Goal: Task Accomplishment & Management: Manage account settings

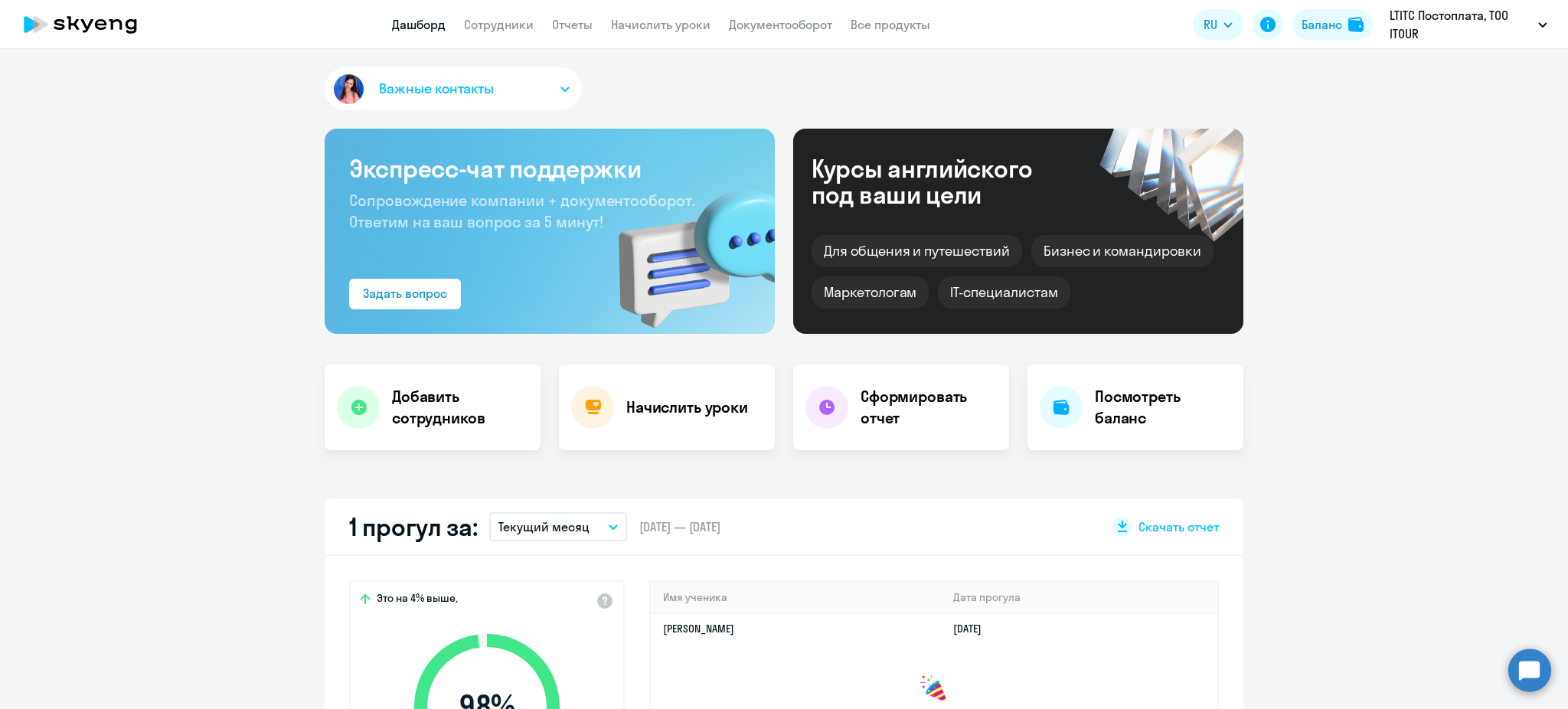
select select "30"
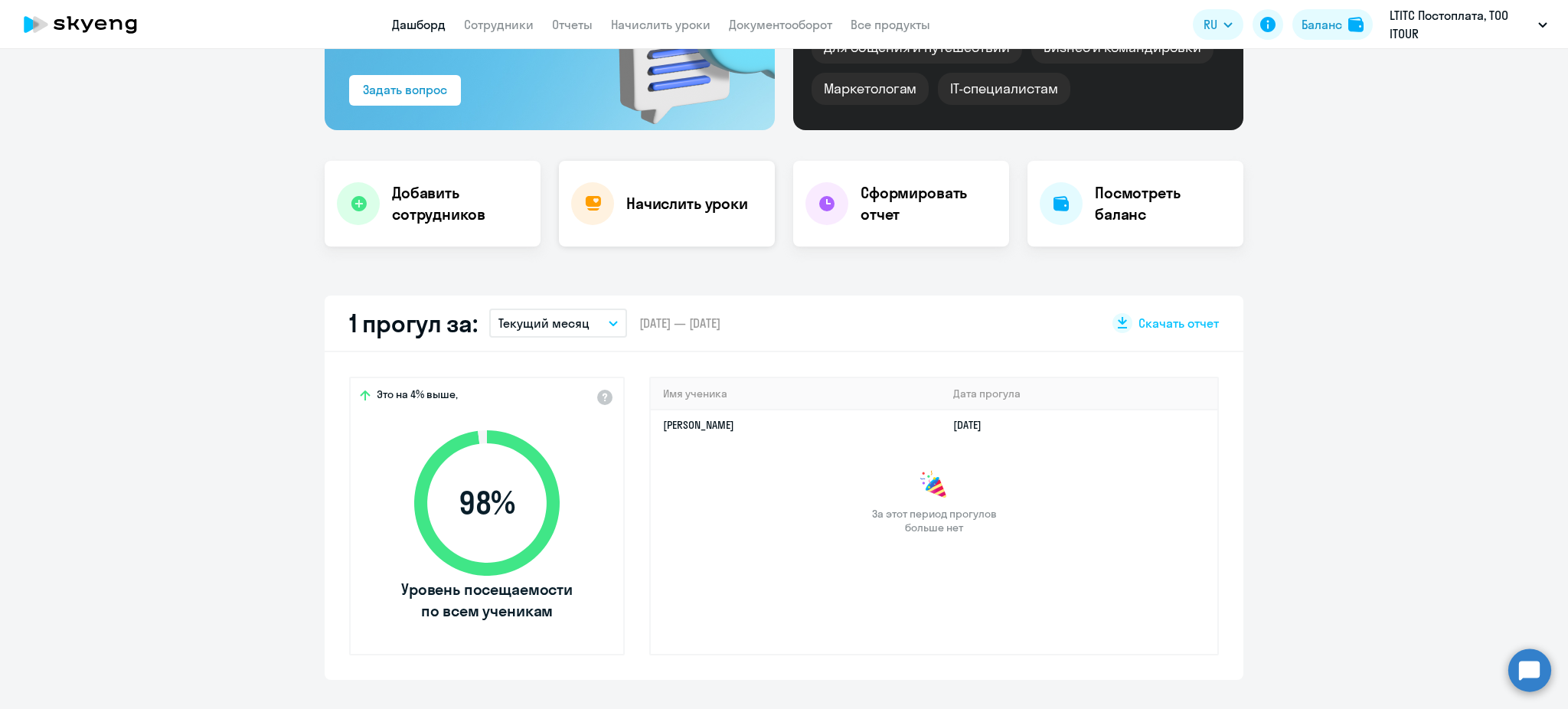
click at [629, 199] on h4 "Начислить уроки" at bounding box center [687, 203] width 122 height 22
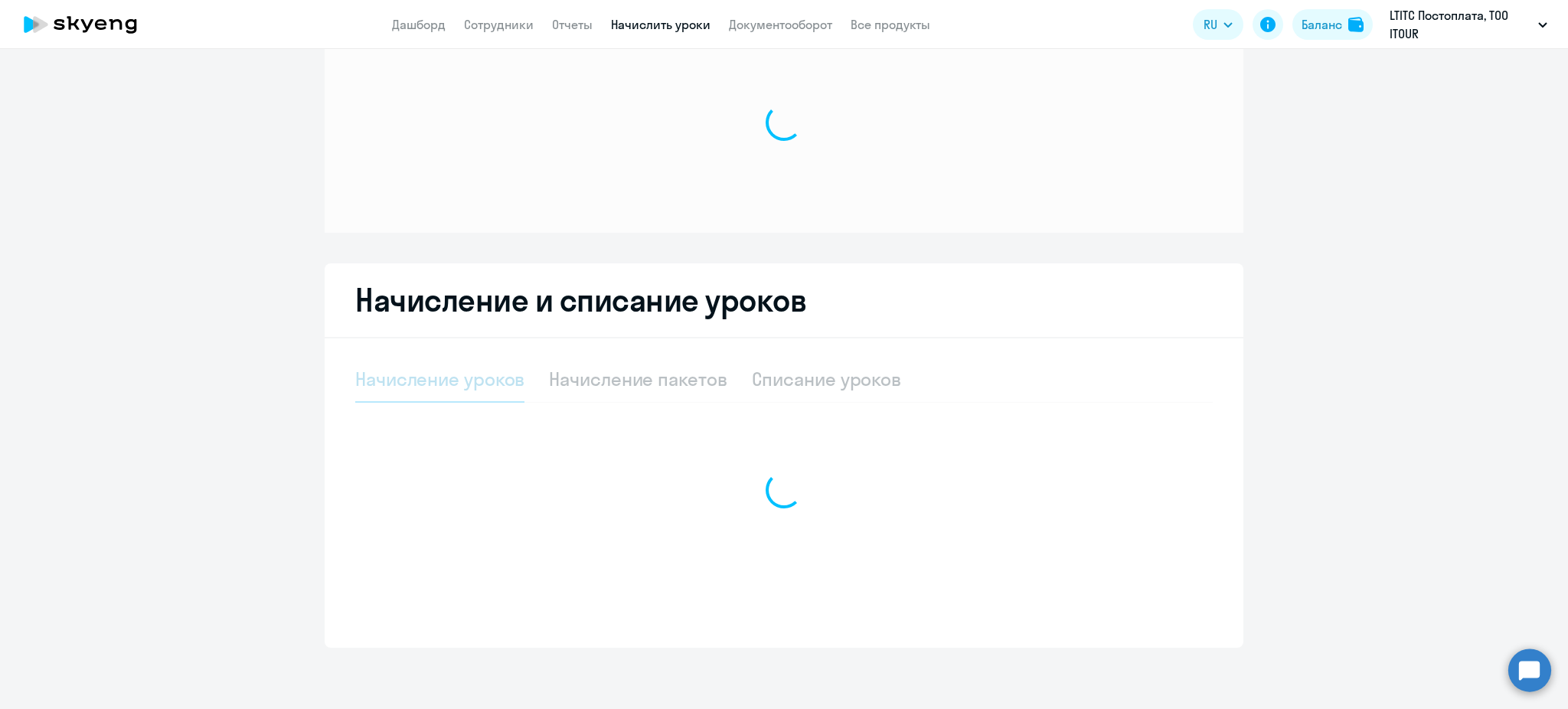
scroll to position [58, 0]
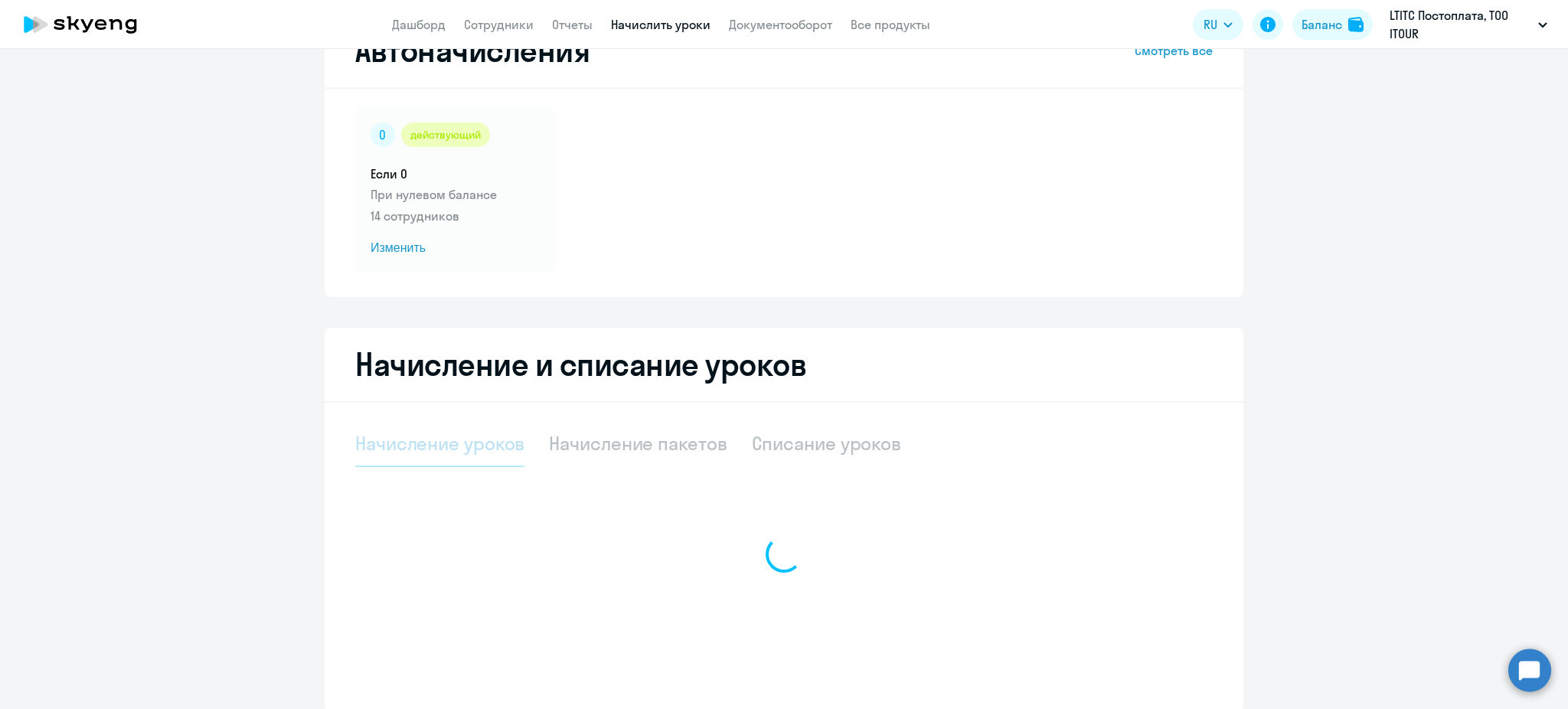
select select "10"
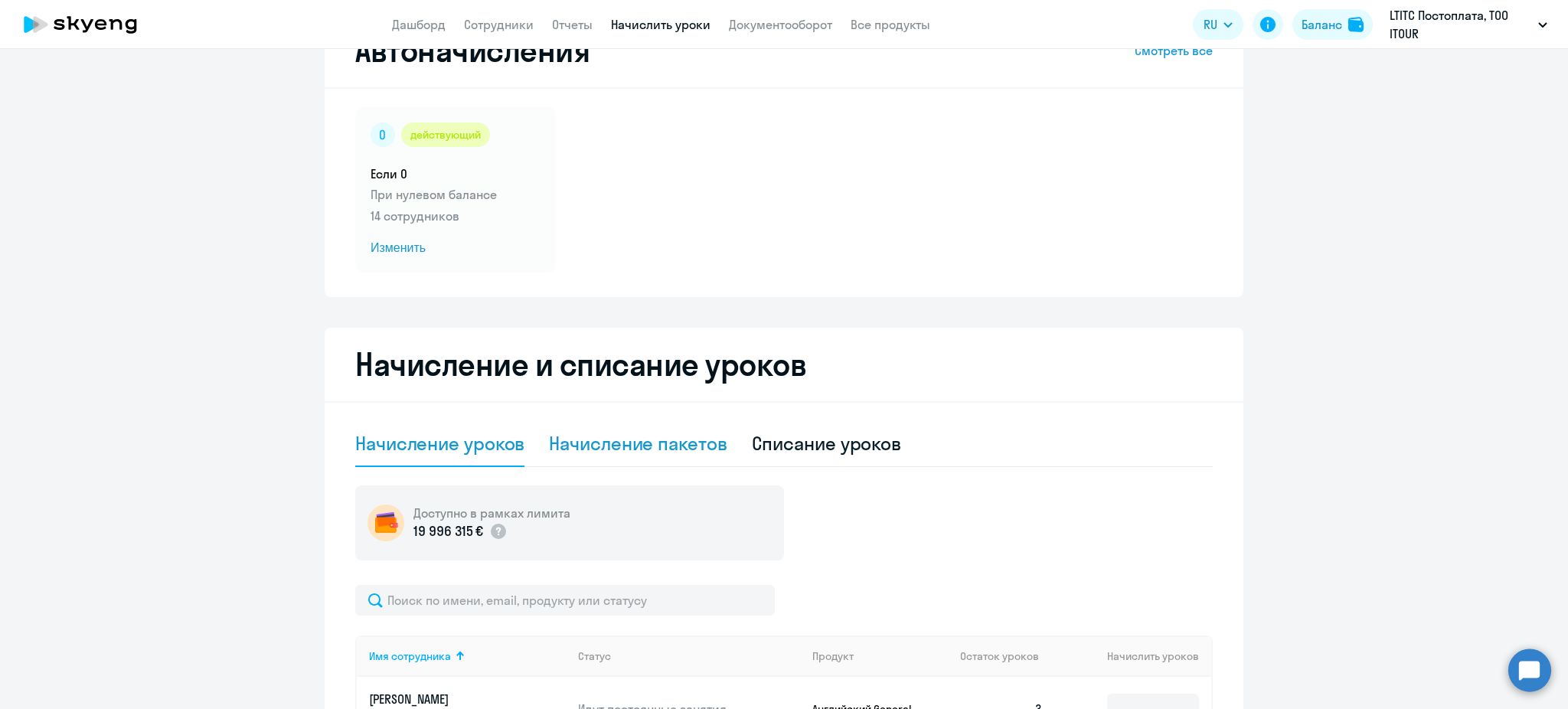
click at [700, 453] on div "Начисление пакетов" at bounding box center [638, 443] width 178 height 24
select select "10"
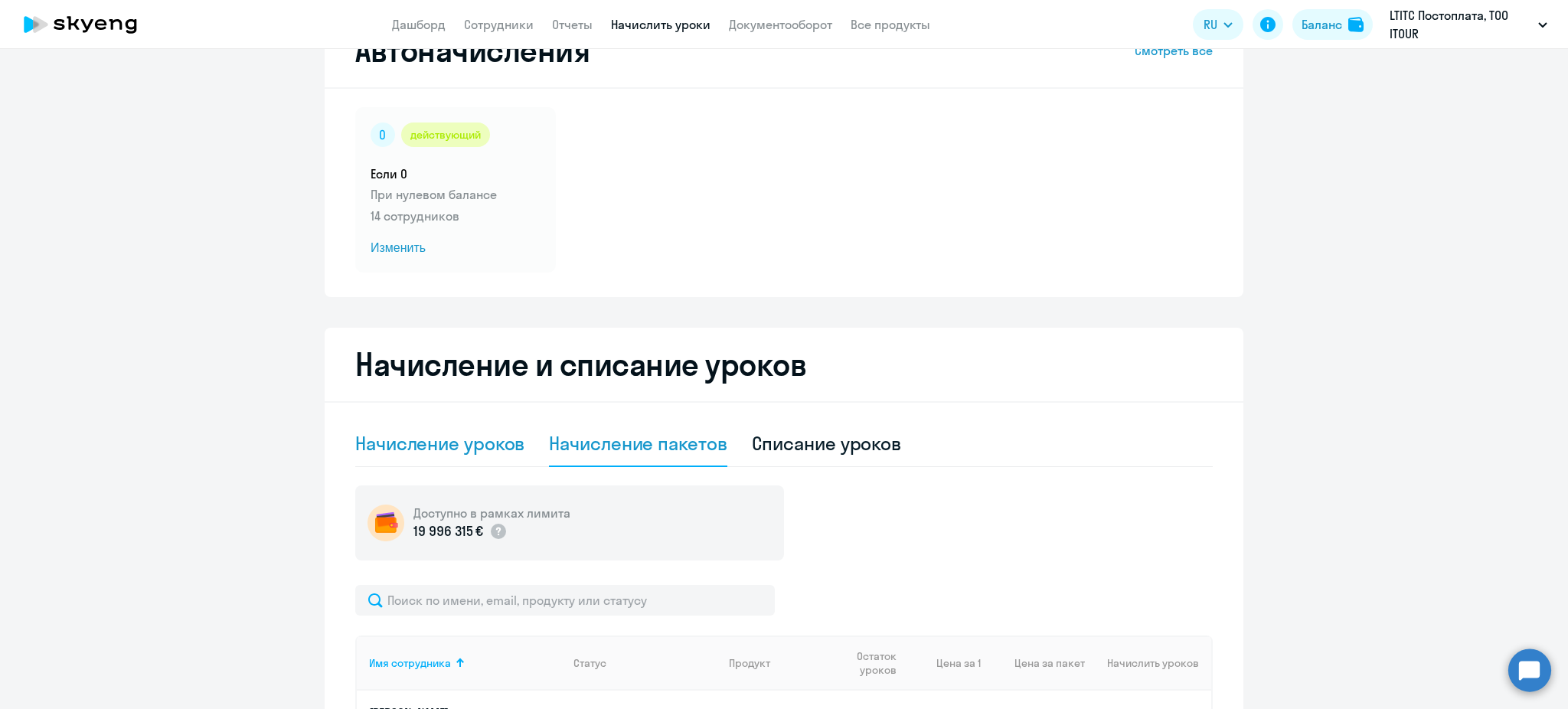
click at [464, 450] on div "Начисление уроков" at bounding box center [440, 443] width 169 height 24
select select "10"
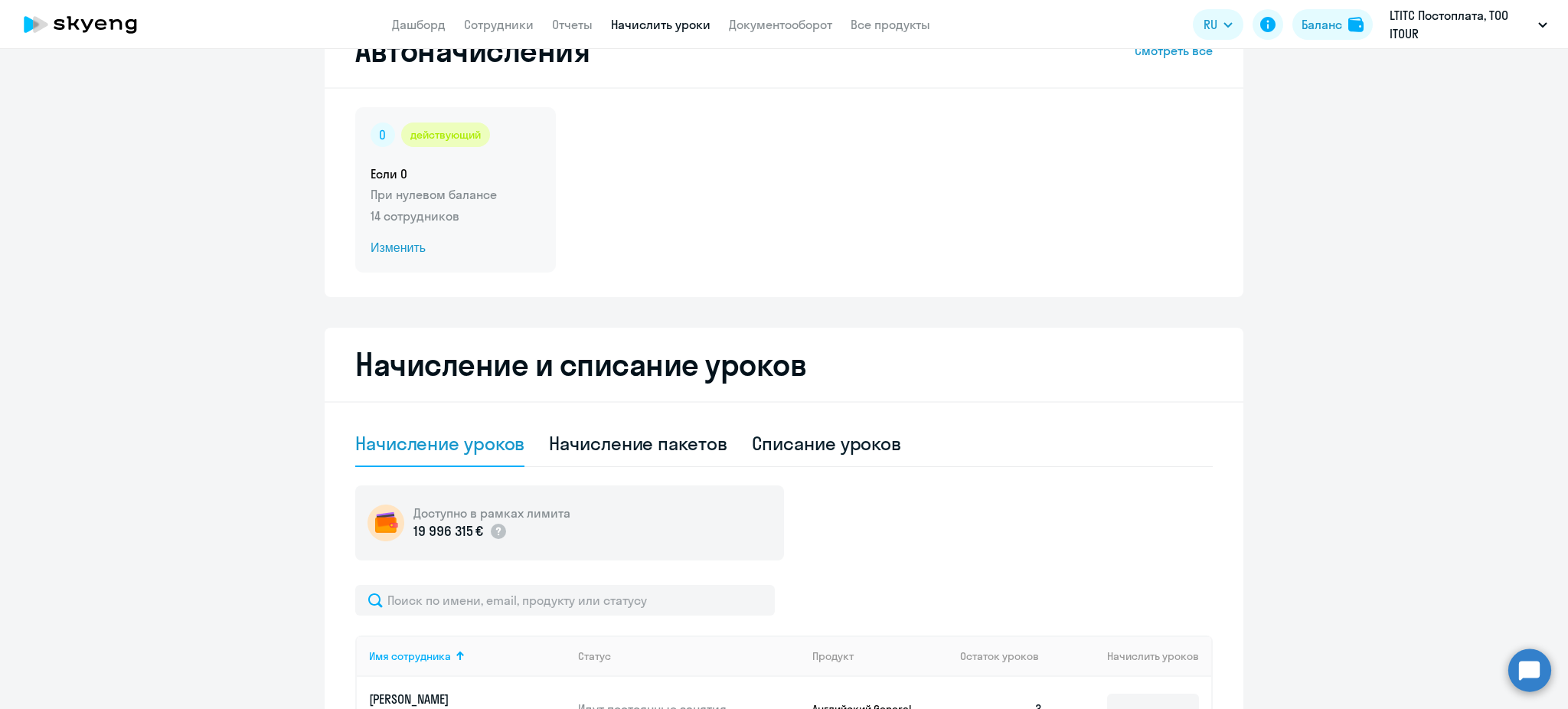
click at [384, 245] on span "Изменить" at bounding box center [455, 248] width 170 height 19
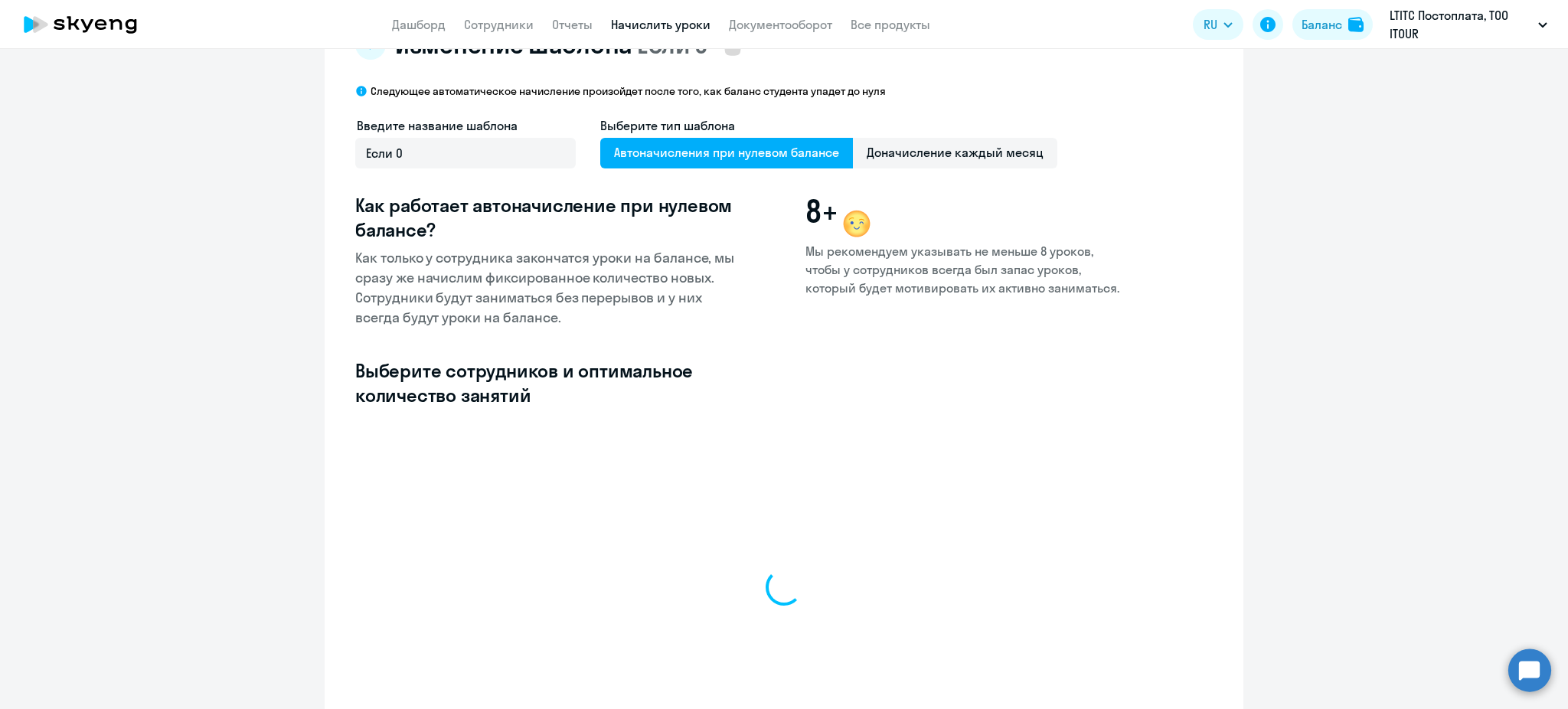
select select "10"
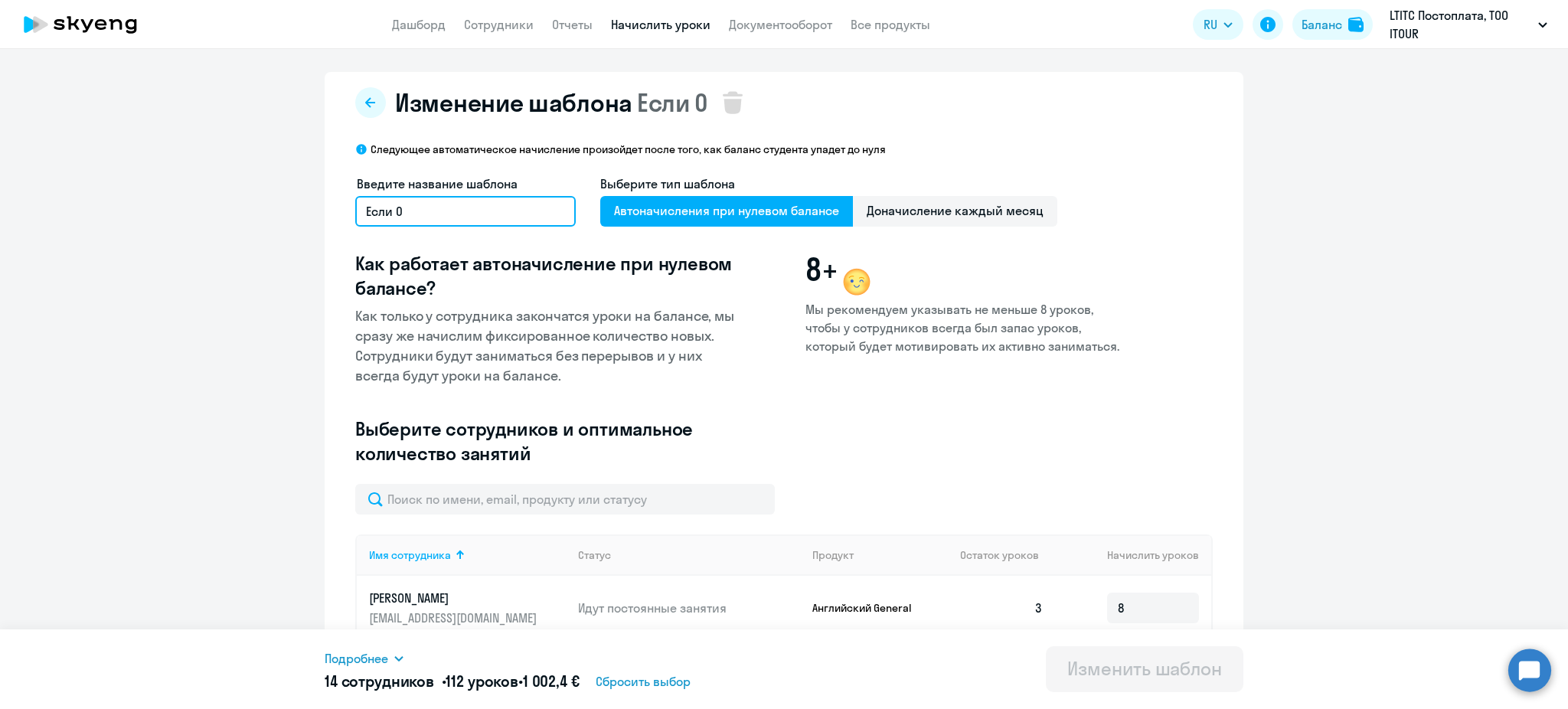
drag, startPoint x: 419, startPoint y: 215, endPoint x: 387, endPoint y: 209, distance: 32.6
click at [387, 209] on input "Если 0" at bounding box center [465, 211] width 220 height 31
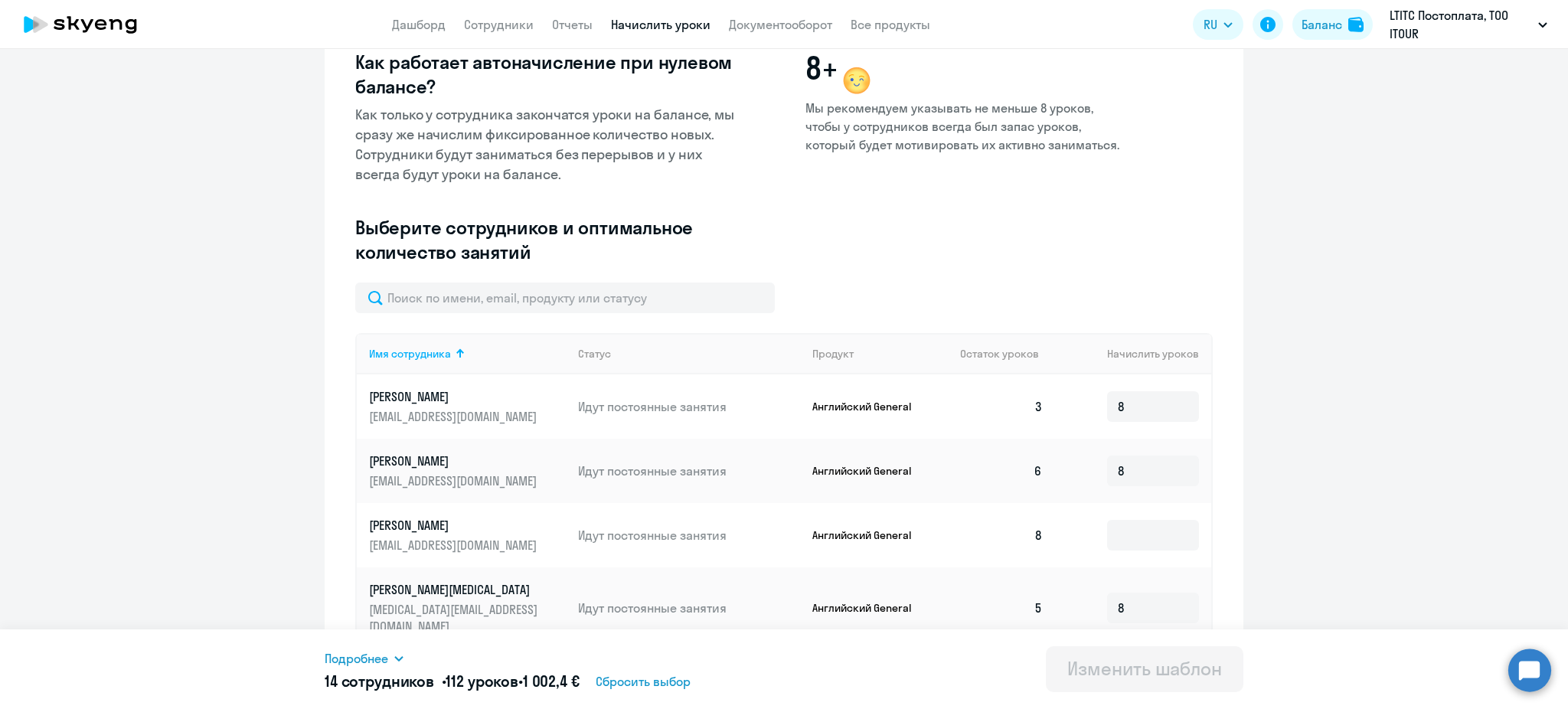
scroll to position [203, 0]
click at [892, 290] on div at bounding box center [784, 295] width 858 height 31
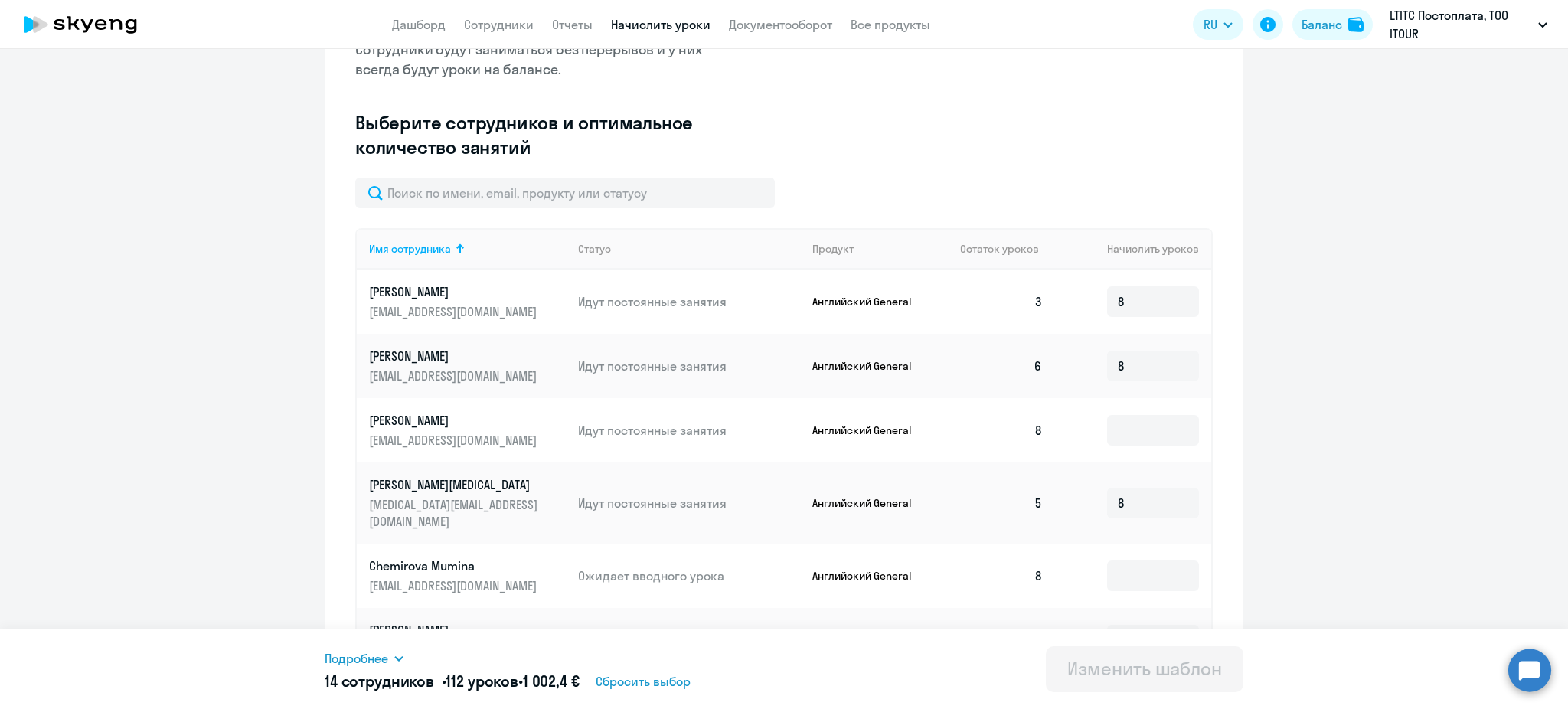
scroll to position [408, 0]
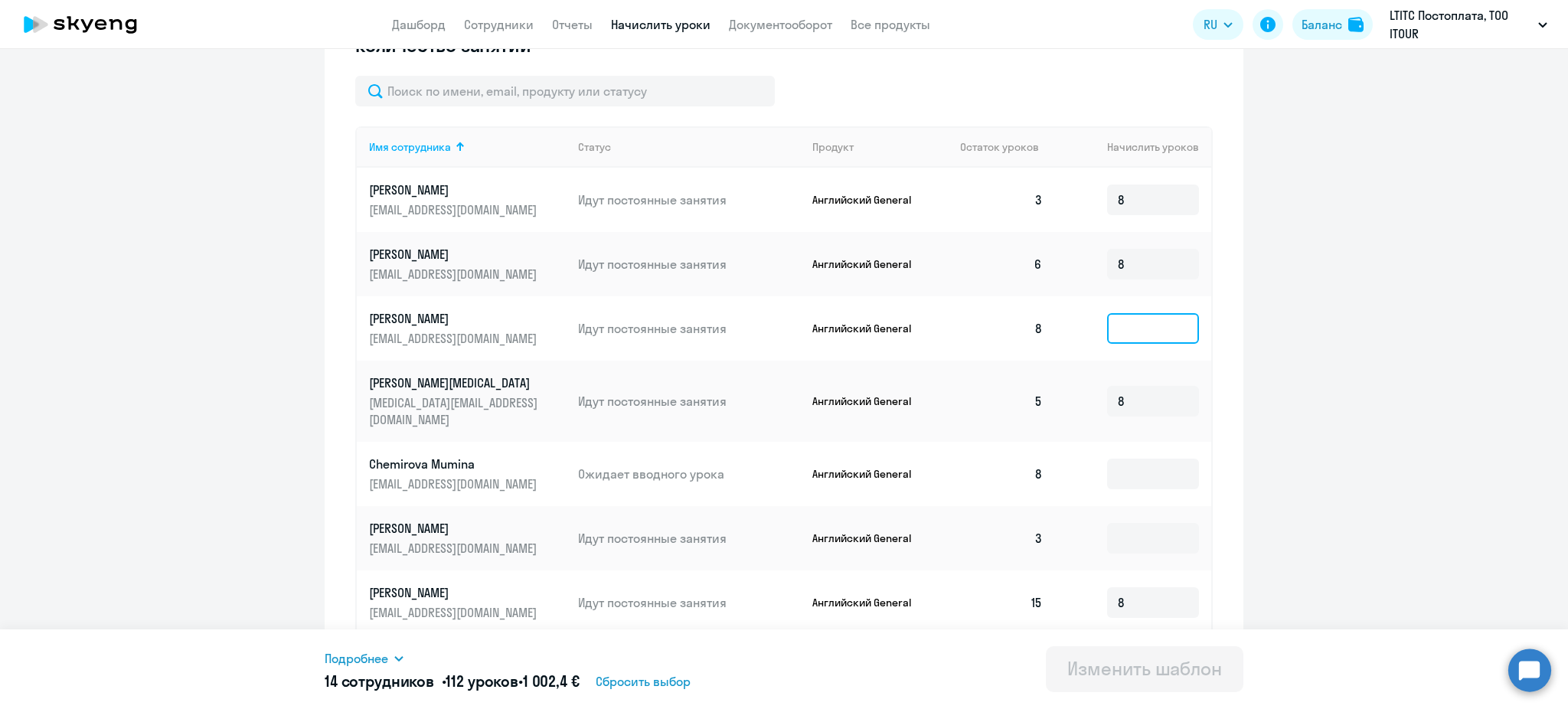
click at [1137, 327] on input at bounding box center [1153, 328] width 92 height 31
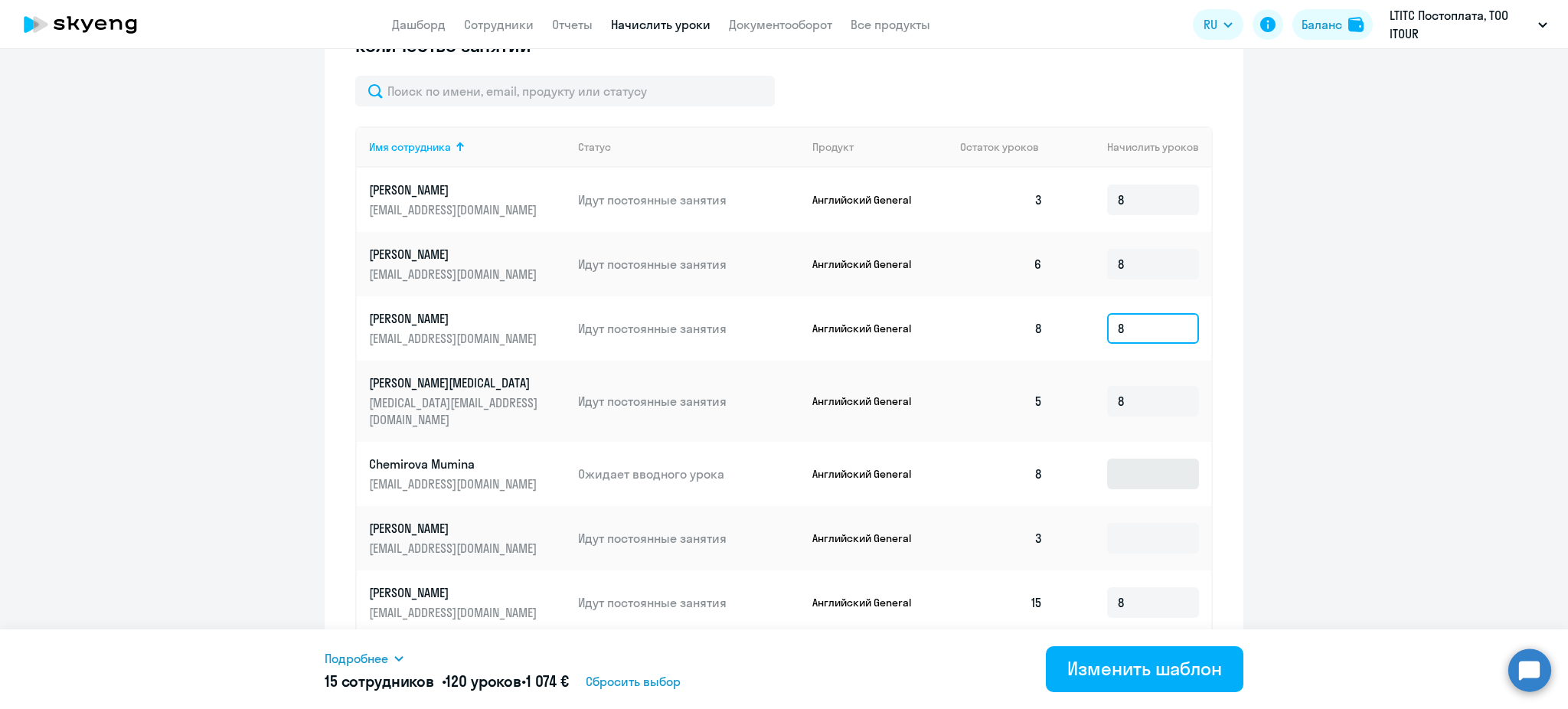
type input "8"
click at [1128, 458] on input at bounding box center [1153, 473] width 92 height 31
type input "8"
click at [1131, 523] on input at bounding box center [1153, 538] width 92 height 31
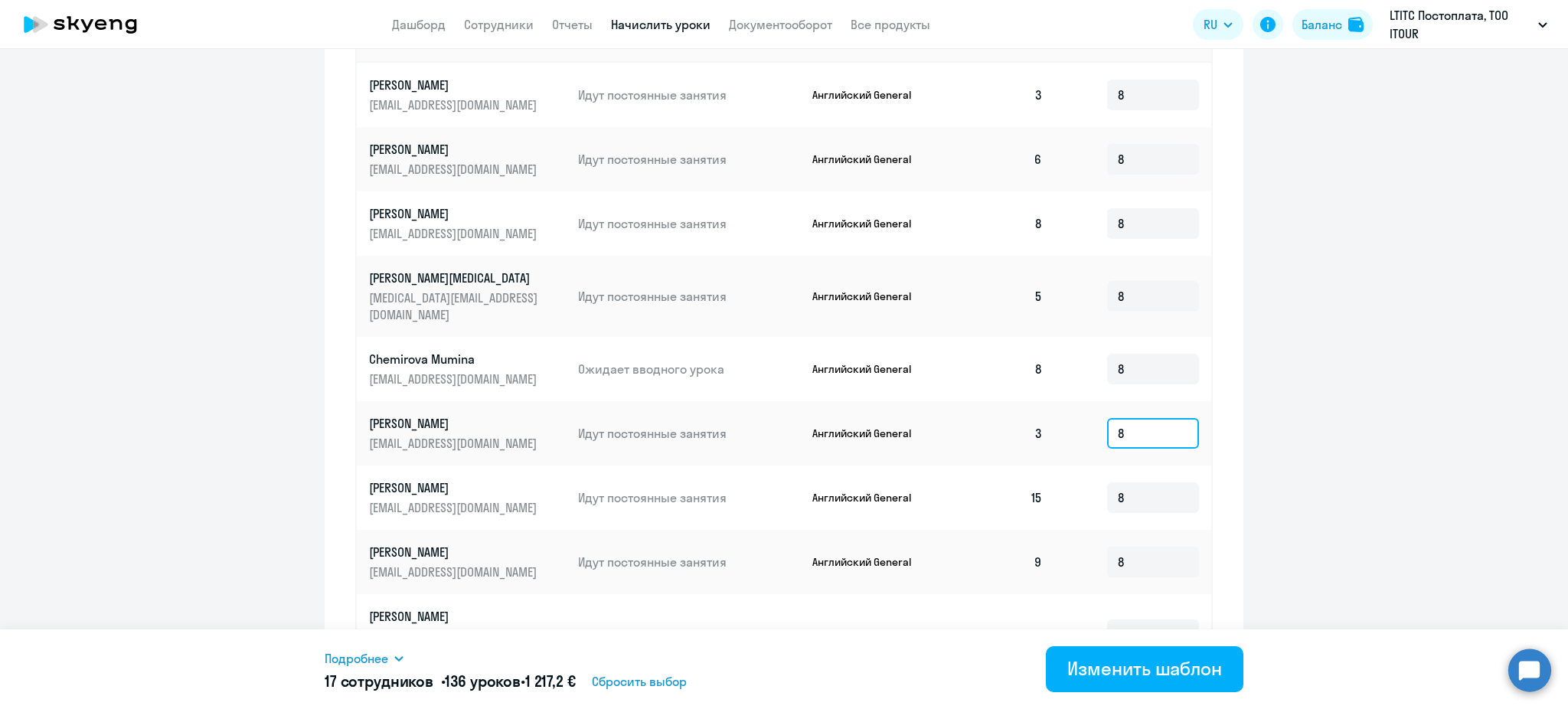
scroll to position [637, 0]
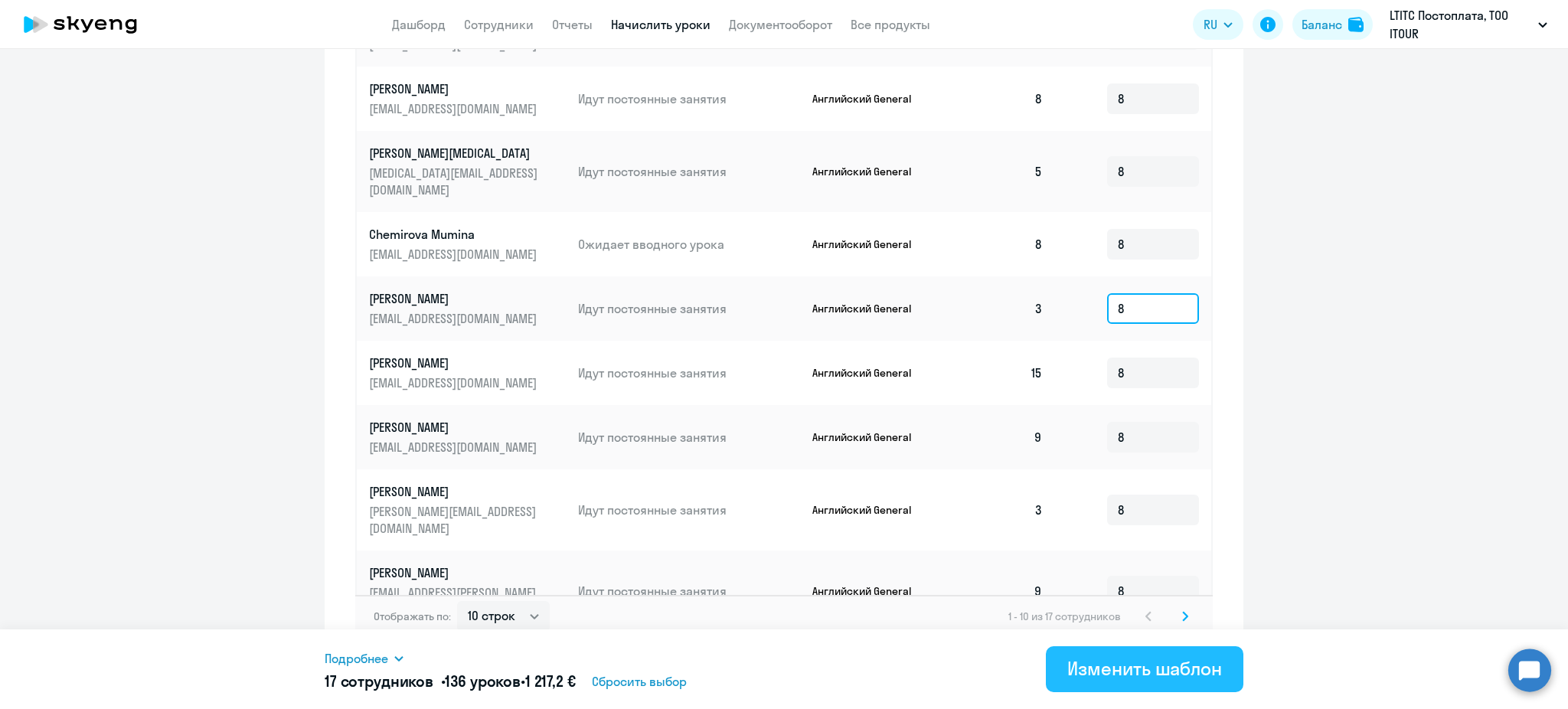
type input "8"
click at [1144, 667] on div "Изменить шаблон" at bounding box center [1145, 668] width 155 height 24
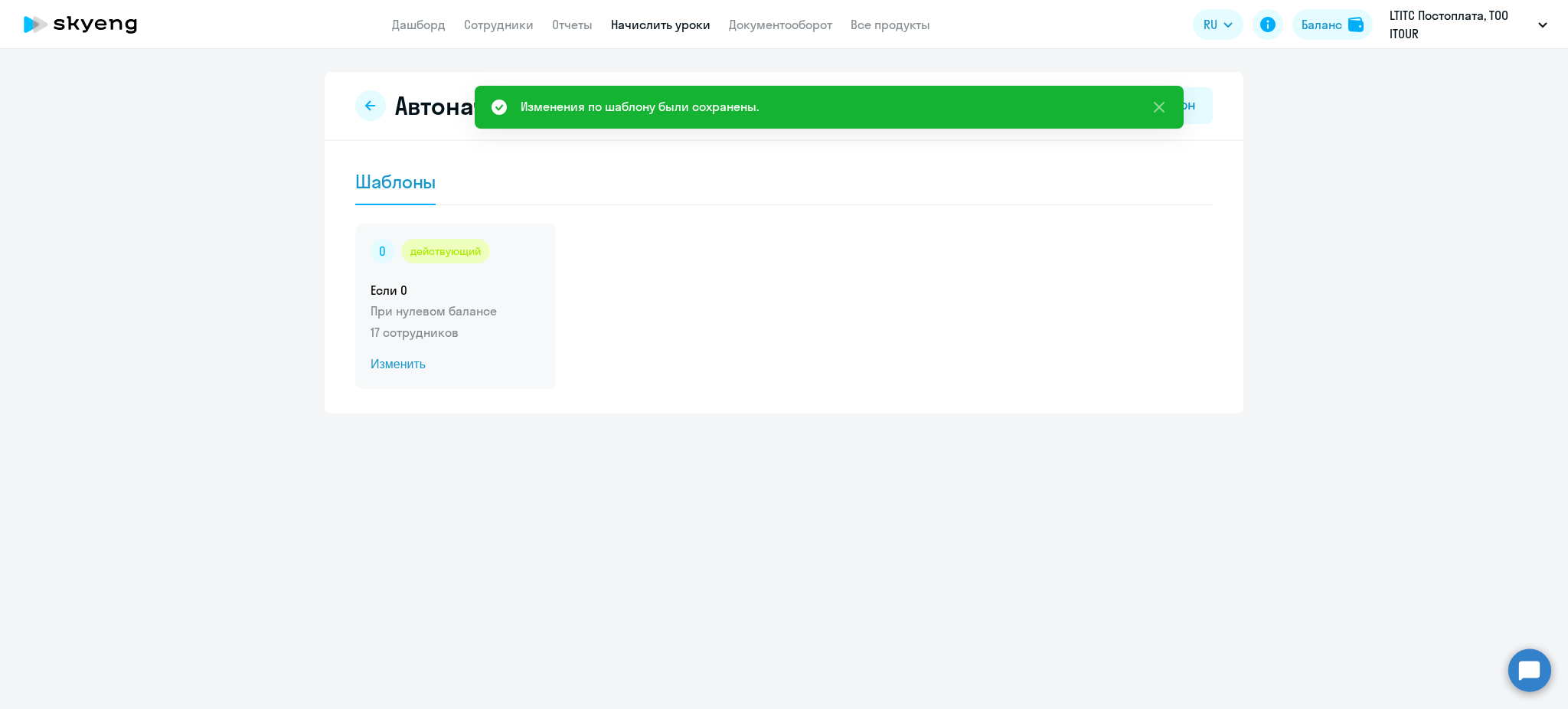
click at [471, 295] on h5 "Если 0" at bounding box center [455, 290] width 170 height 17
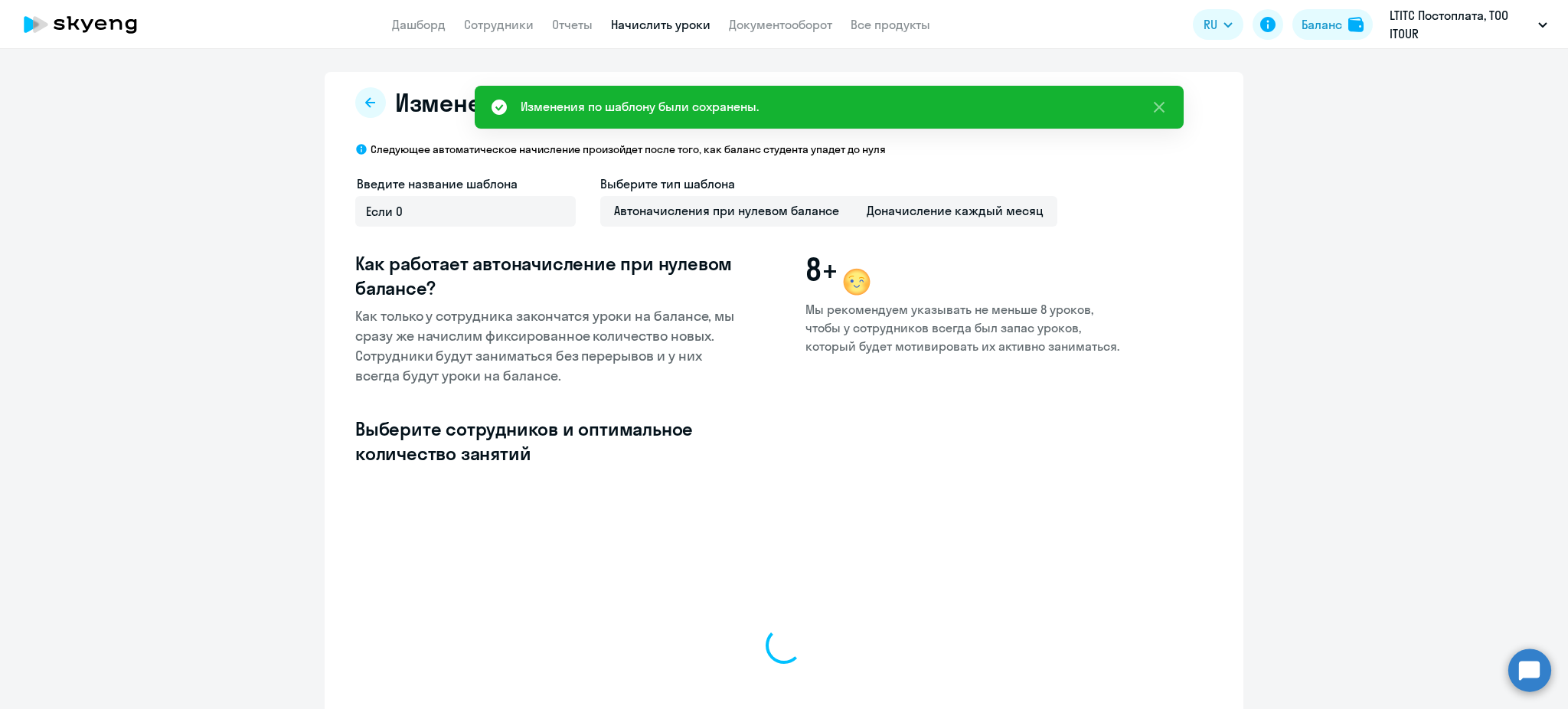
select select "10"
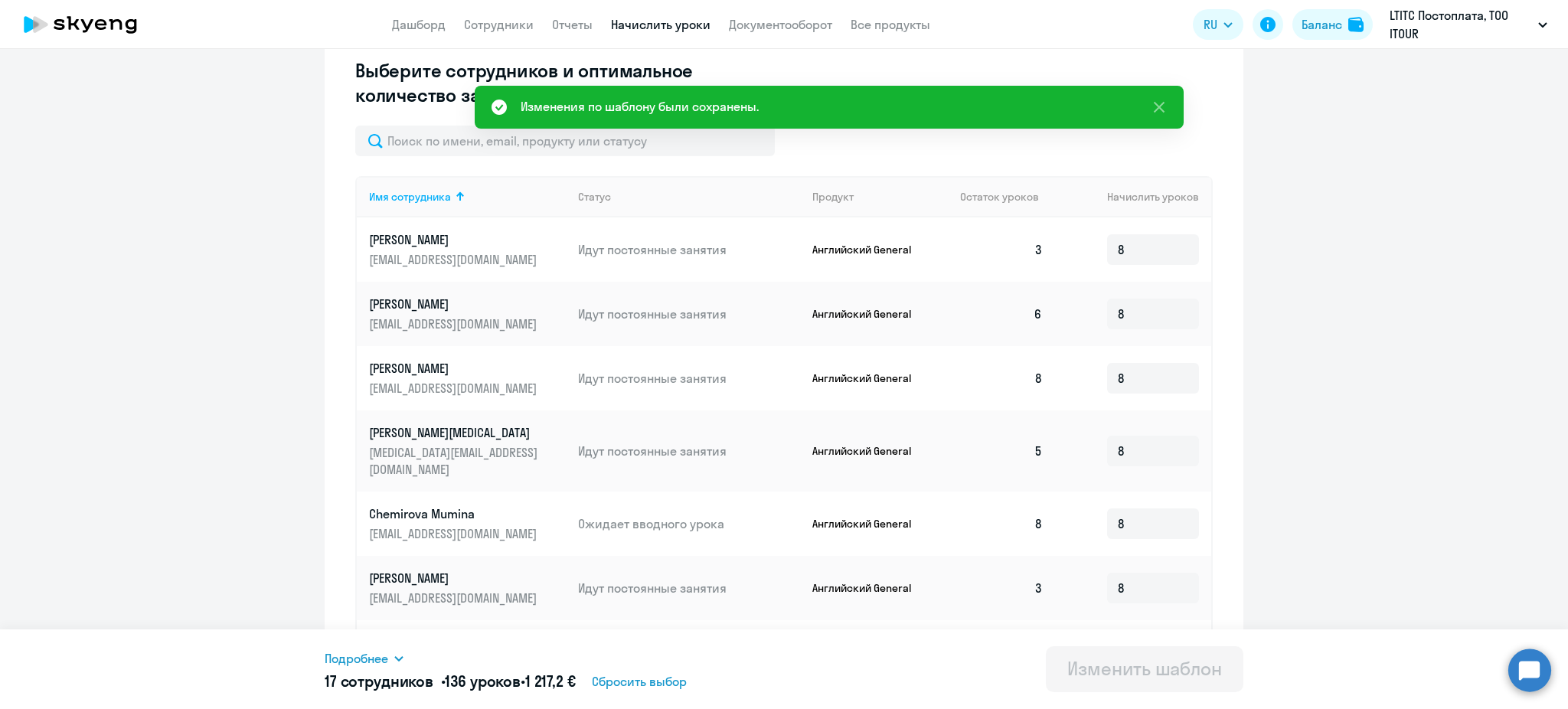
scroll to position [637, 0]
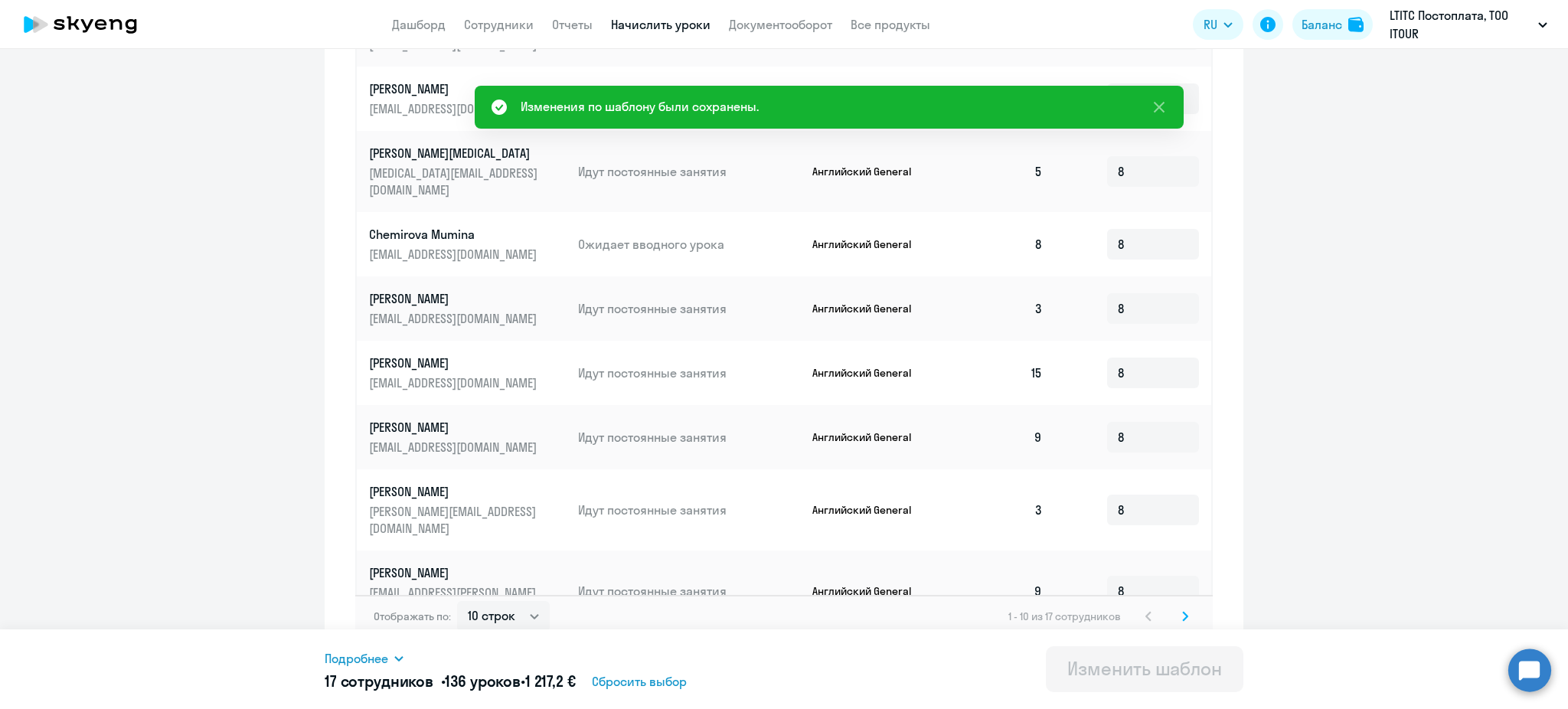
click at [1178, 607] on svg-icon at bounding box center [1185, 615] width 19 height 19
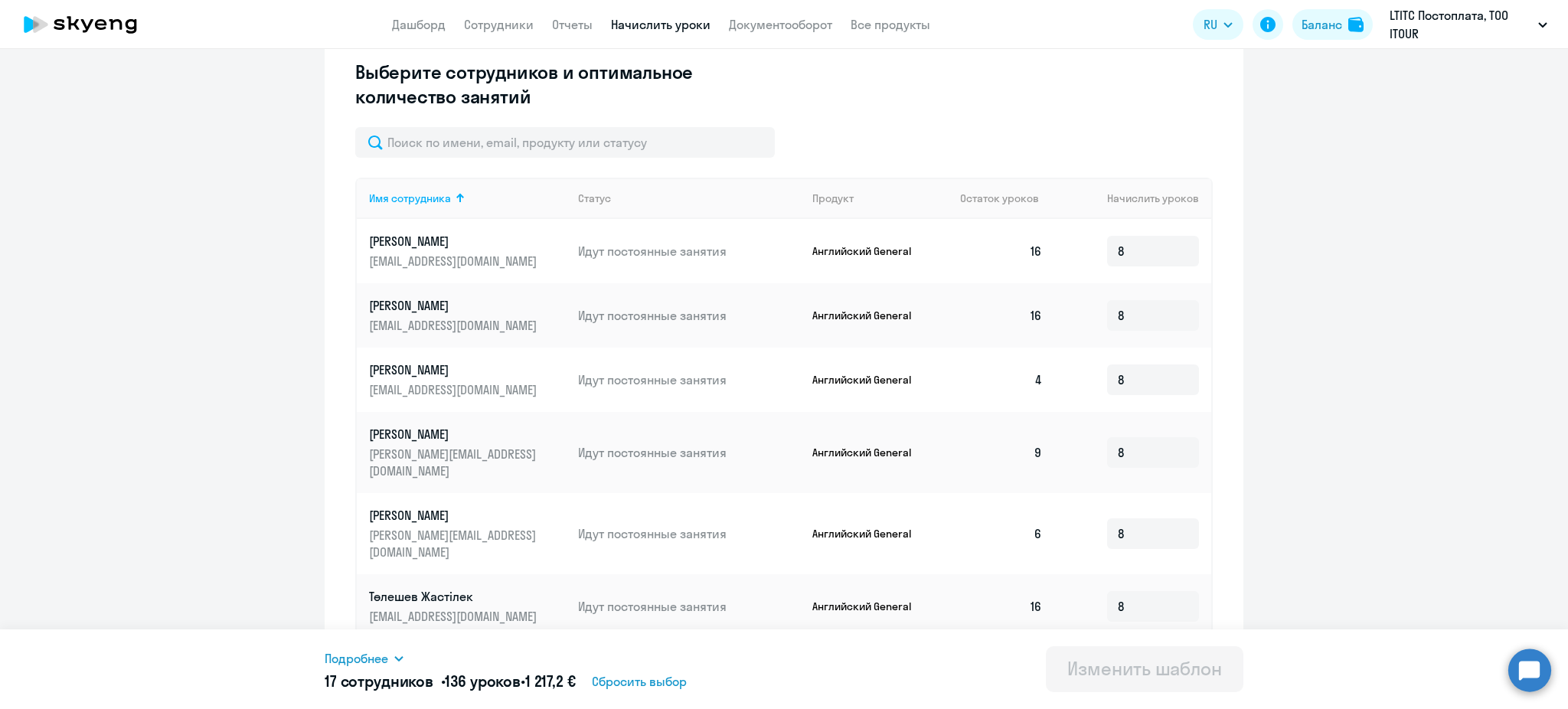
scroll to position [444, 0]
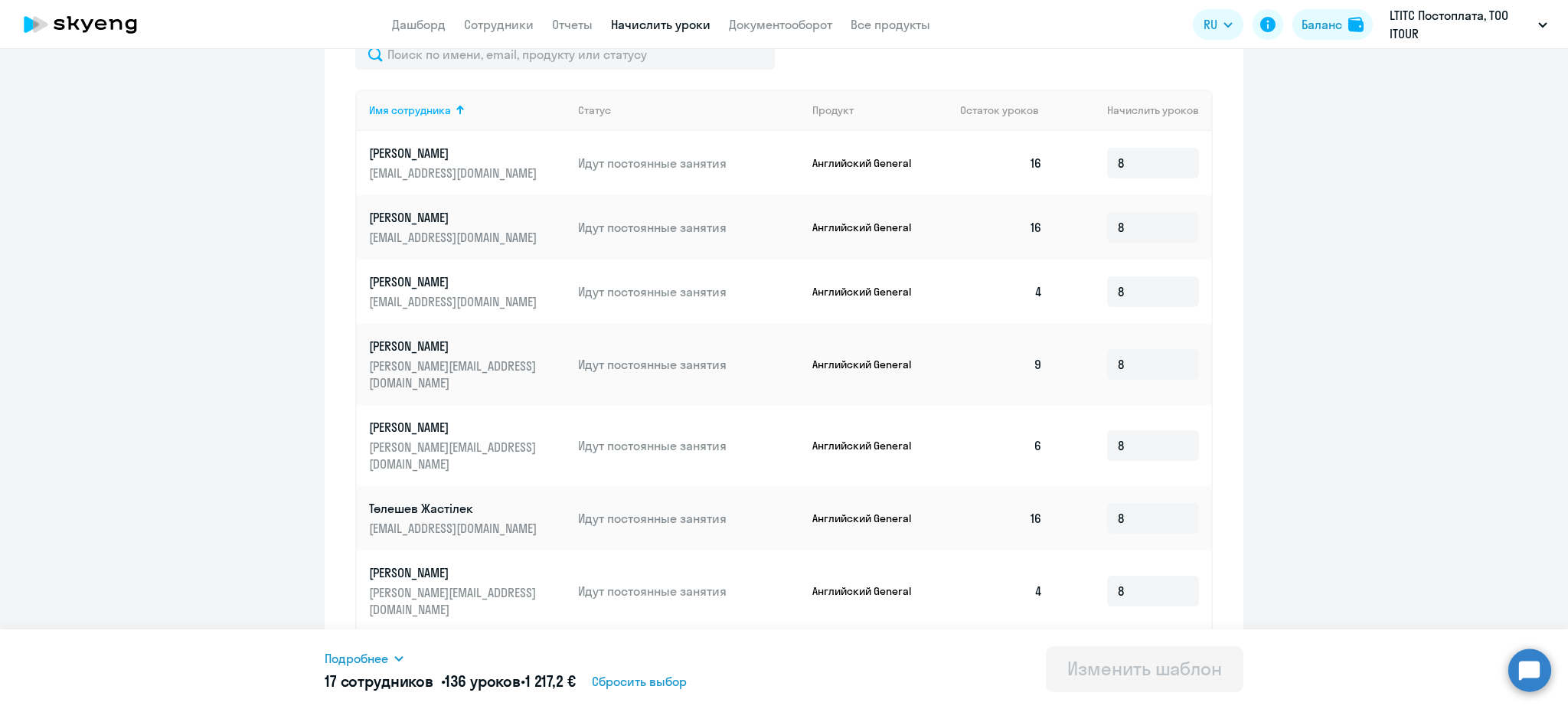
click at [410, 564] on p "[PERSON_NAME]" at bounding box center [454, 572] width 172 height 17
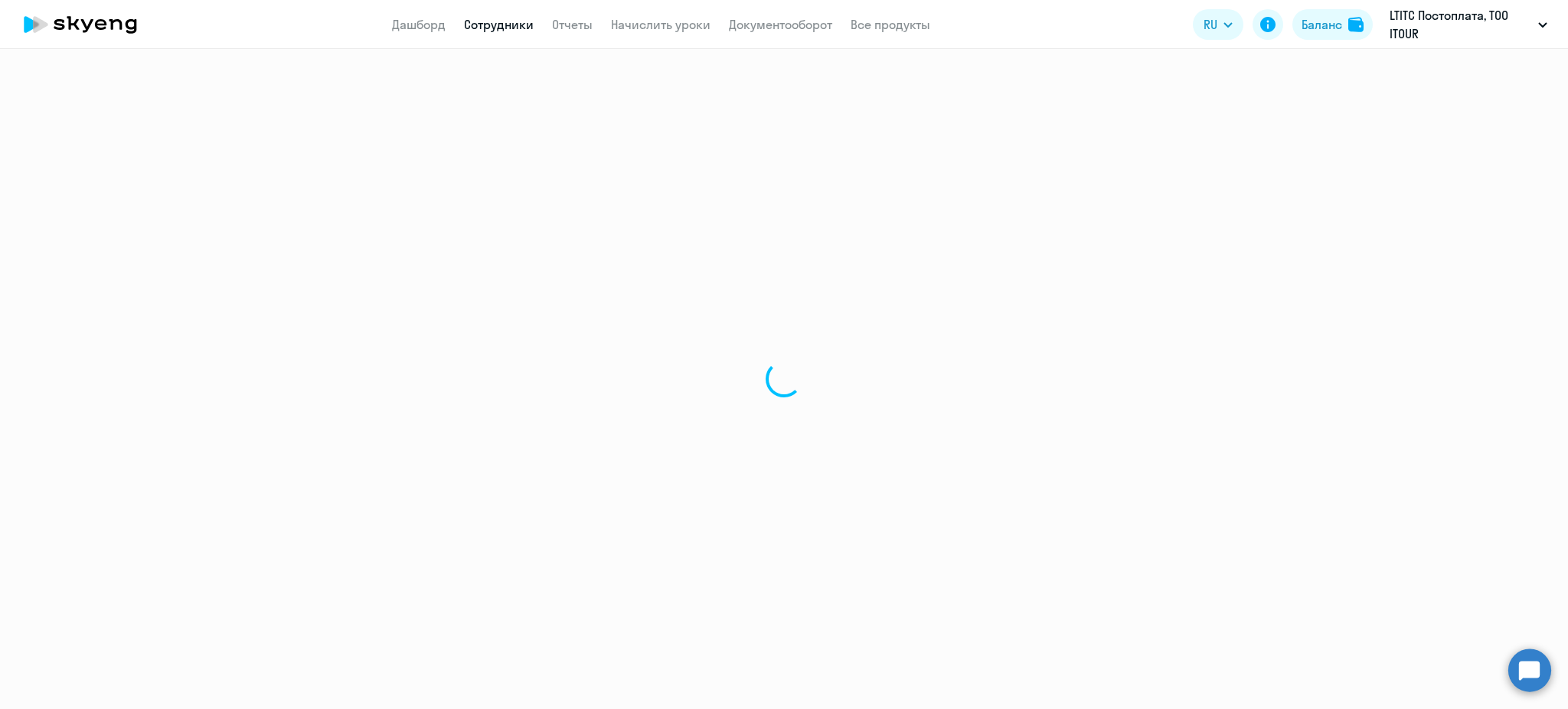
select select "english"
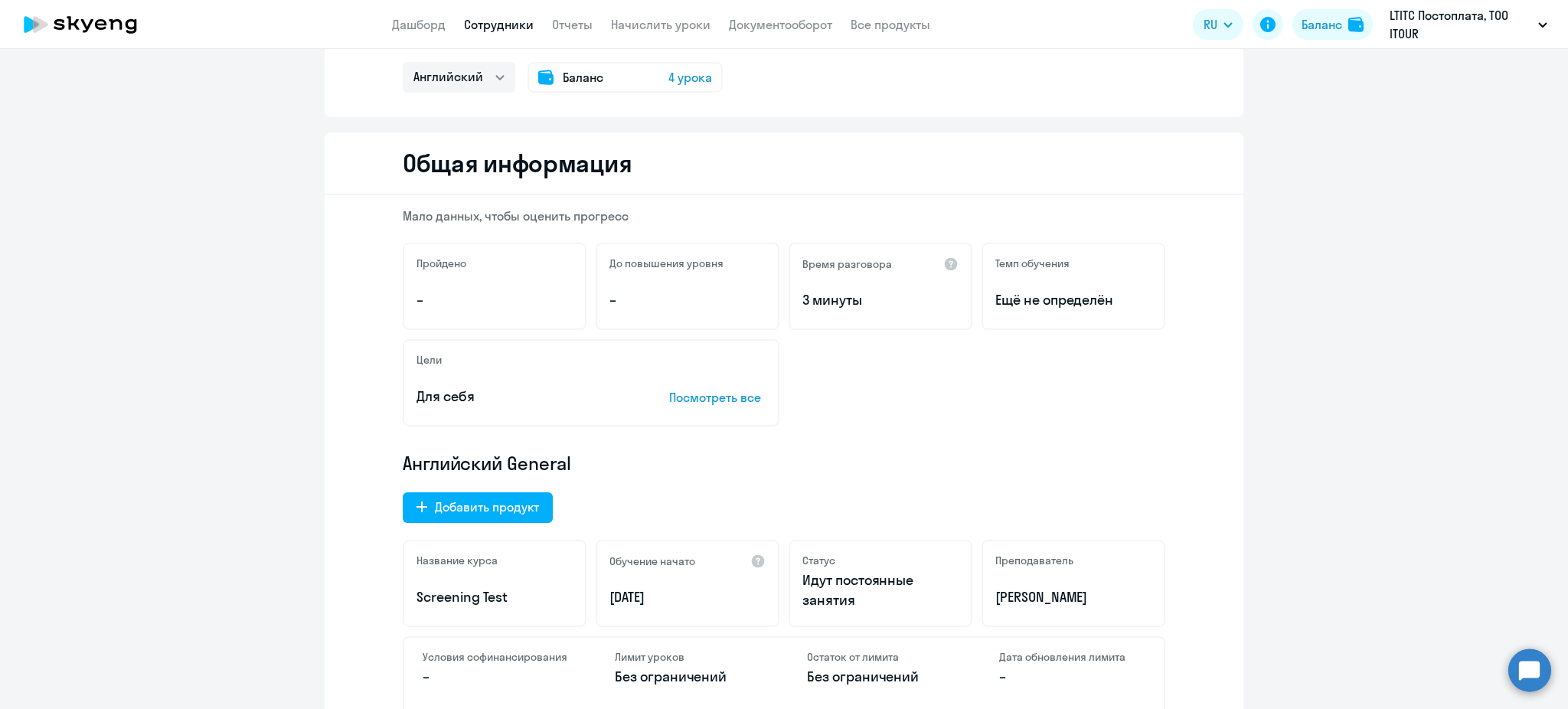
scroll to position [102, 0]
